Goal: Task Accomplishment & Management: Use online tool/utility

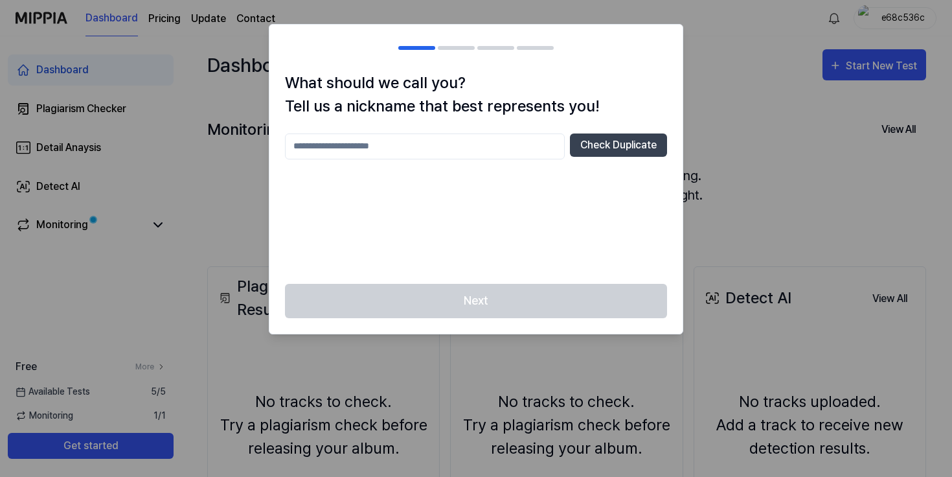
click at [527, 144] on input "text" at bounding box center [425, 146] width 280 height 26
type input "*******"
click at [606, 137] on button "Check Duplicate" at bounding box center [618, 144] width 97 height 23
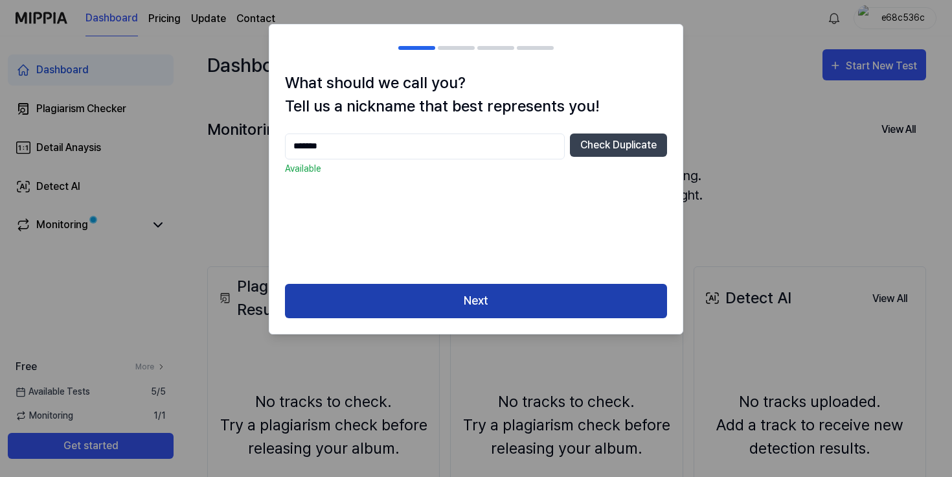
click at [534, 299] on button "Next" at bounding box center [476, 301] width 382 height 34
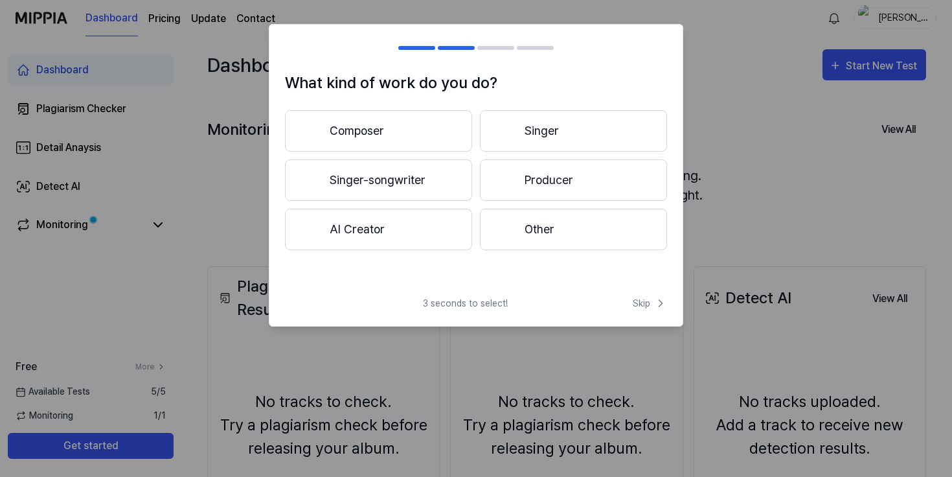
click at [447, 120] on button "Composer" at bounding box center [378, 130] width 187 height 41
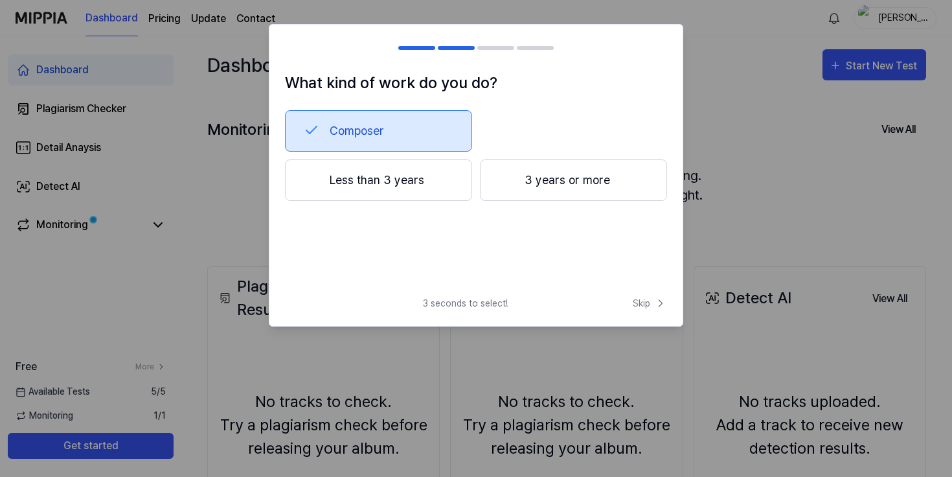
click at [453, 183] on button "Less than 3 years" at bounding box center [378, 179] width 187 height 41
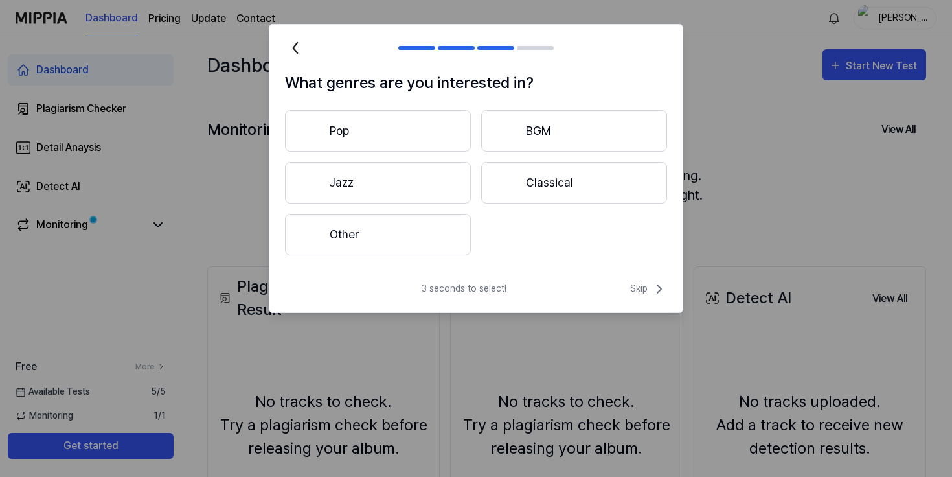
click at [433, 227] on button "Other" at bounding box center [378, 234] width 186 height 41
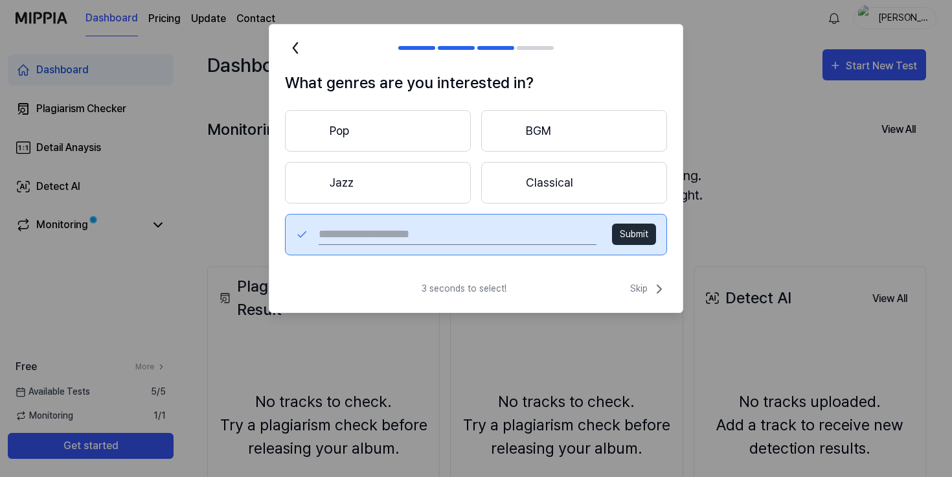
click at [429, 136] on button "Pop" at bounding box center [378, 130] width 186 height 41
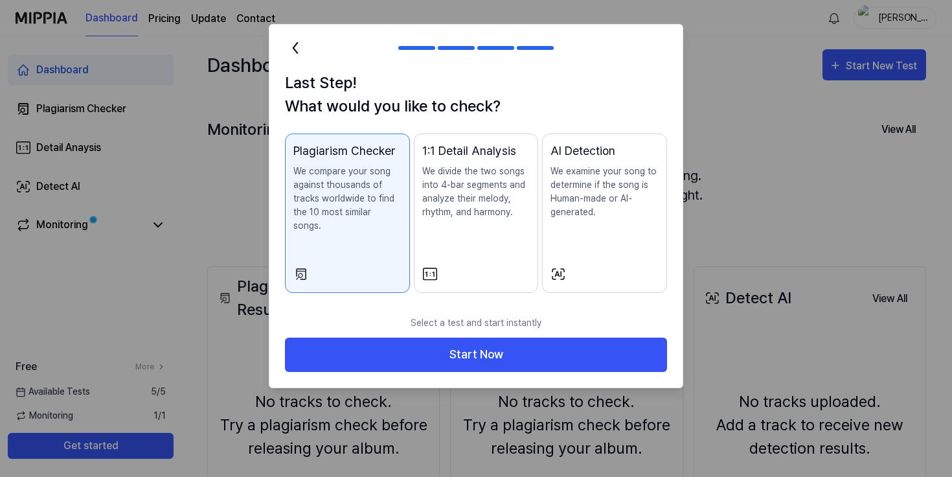
click at [379, 231] on div "Plagiarism Checker We compare your song against thousands of tracks worldwide t…" at bounding box center [347, 200] width 108 height 117
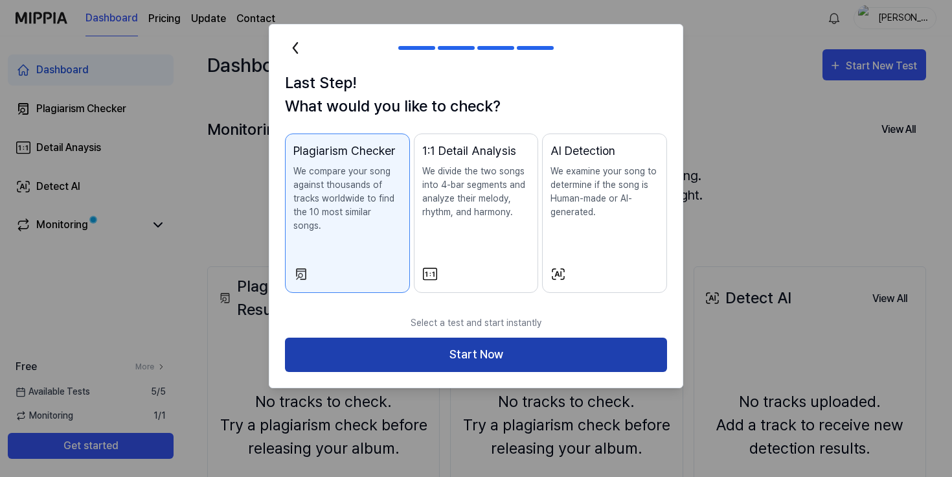
drag, startPoint x: 455, startPoint y: 330, endPoint x: 506, endPoint y: 333, distance: 50.6
click at [506, 337] on button "Start Now" at bounding box center [476, 354] width 382 height 34
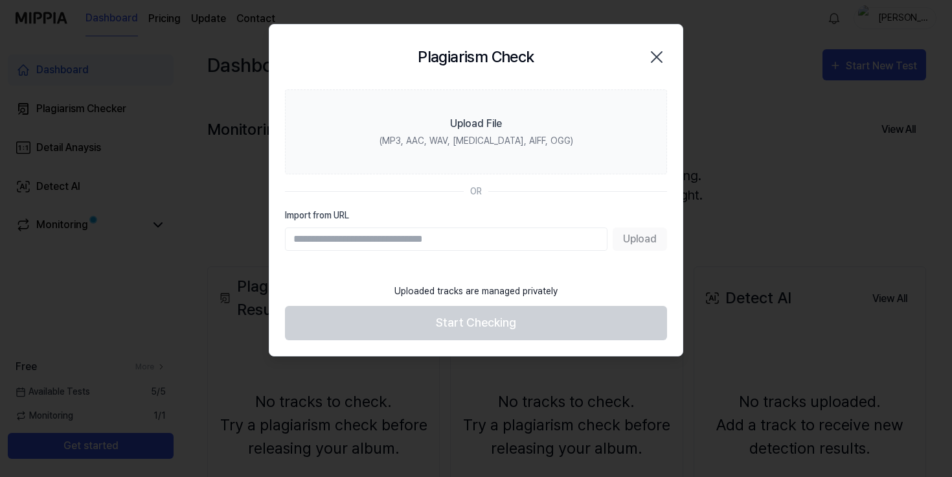
click at [496, 235] on input "Import from URL" at bounding box center [446, 238] width 322 height 23
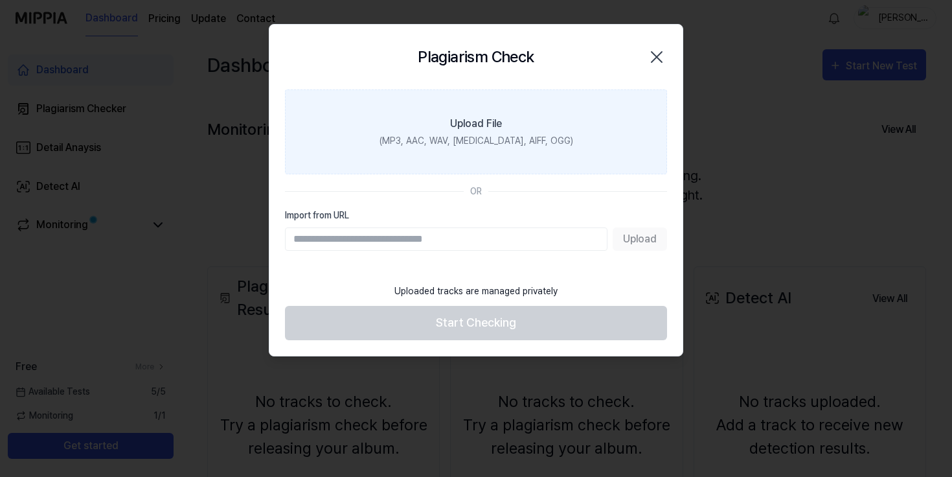
click at [495, 144] on div "(MP3, AAC, WAV, FLAC, AIFF, OGG)" at bounding box center [476, 141] width 194 height 14
click at [0, 0] on input "Upload File (MP3, AAC, WAV, FLAC, AIFF, OGG)" at bounding box center [0, 0] width 0 height 0
click at [506, 130] on label "Upload File (MP3, AAC, WAV, FLAC, AIFF, OGG)" at bounding box center [476, 131] width 382 height 85
click at [0, 0] on input "Upload File (MP3, AAC, WAV, FLAC, AIFF, OGG)" at bounding box center [0, 0] width 0 height 0
click at [506, 147] on label "Upload File (MP3, AAC, WAV, FLAC, AIFF, OGG)" at bounding box center [476, 131] width 382 height 85
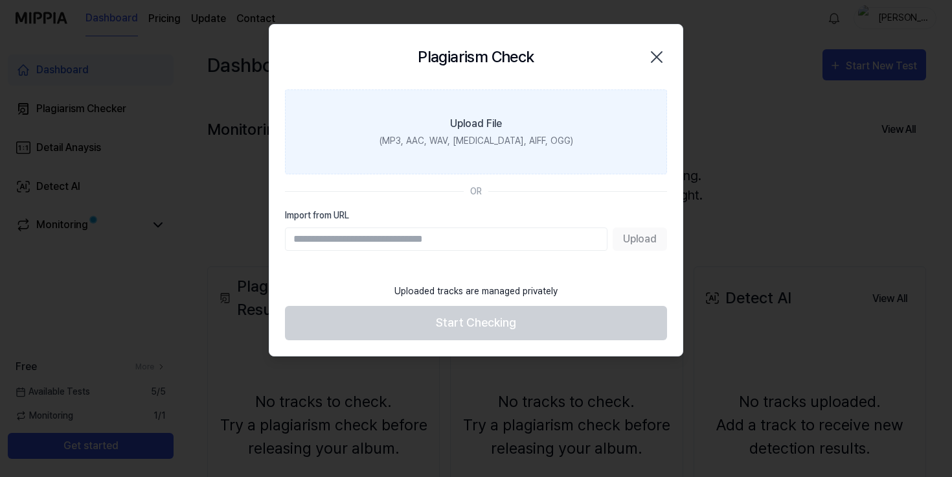
click at [0, 0] on input "Upload File (MP3, AAC, WAV, FLAC, AIFF, OGG)" at bounding box center [0, 0] width 0 height 0
click at [516, 170] on label "Upload File (MP3, AAC, WAV, FLAC, AIFF, OGG)" at bounding box center [476, 131] width 382 height 85
click at [0, 0] on input "Upload File (MP3, AAC, WAV, FLAC, AIFF, OGG)" at bounding box center [0, 0] width 0 height 0
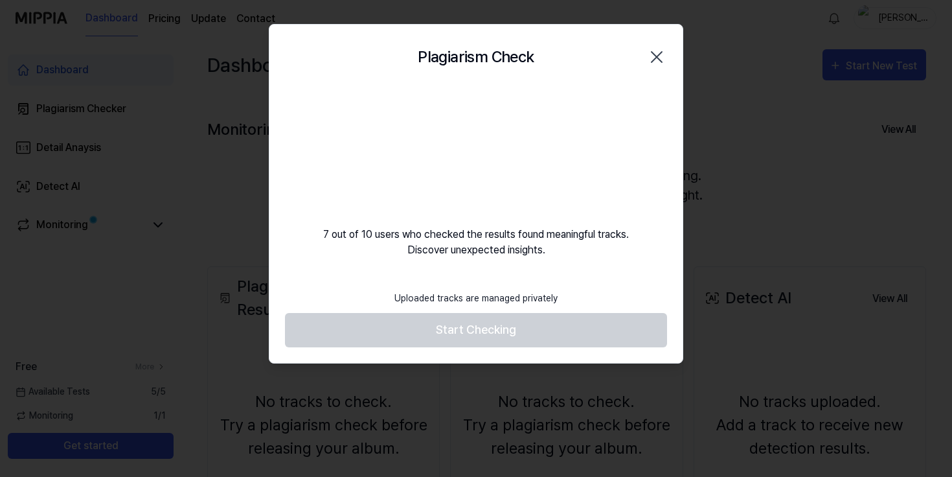
click at [657, 52] on icon "button" at bounding box center [656, 57] width 21 height 21
